Goal: Task Accomplishment & Management: Use online tool/utility

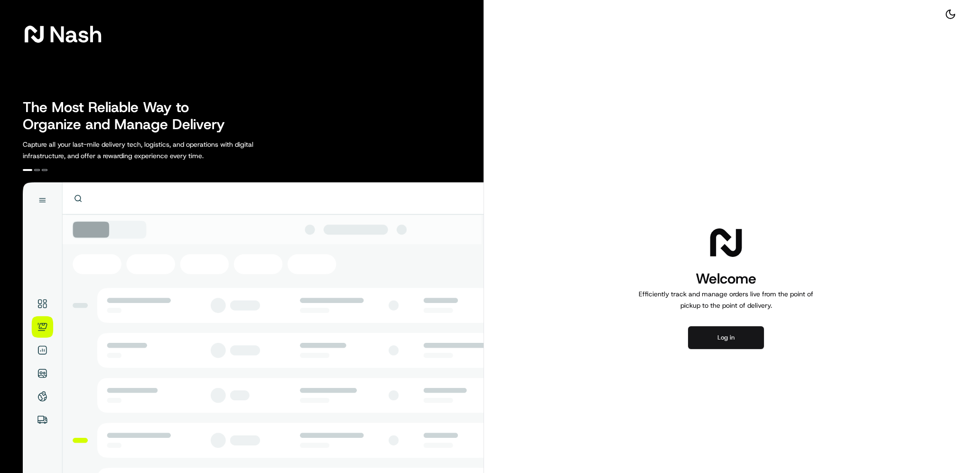
click at [716, 348] on button "Log in" at bounding box center [726, 337] width 76 height 23
